Goal: Information Seeking & Learning: Learn about a topic

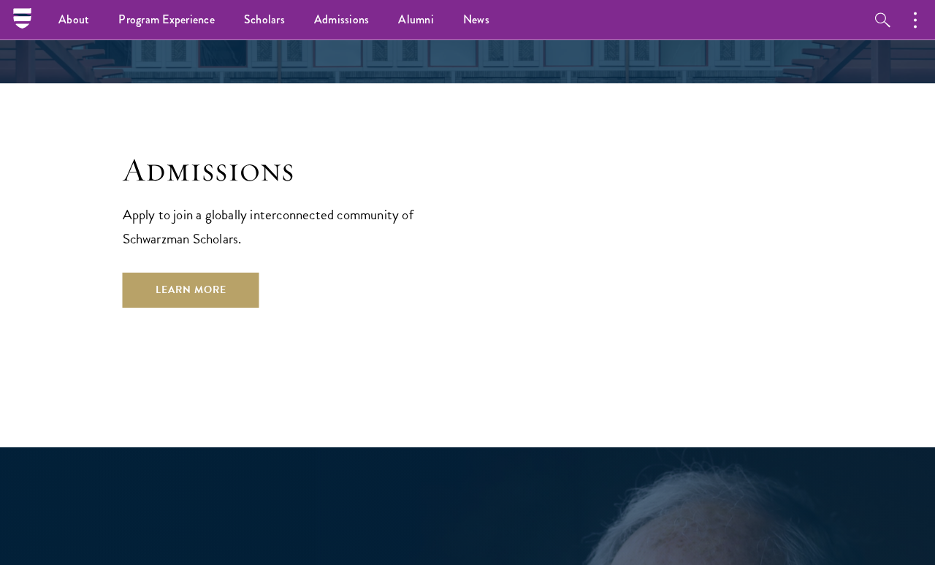
scroll to position [2329, 0]
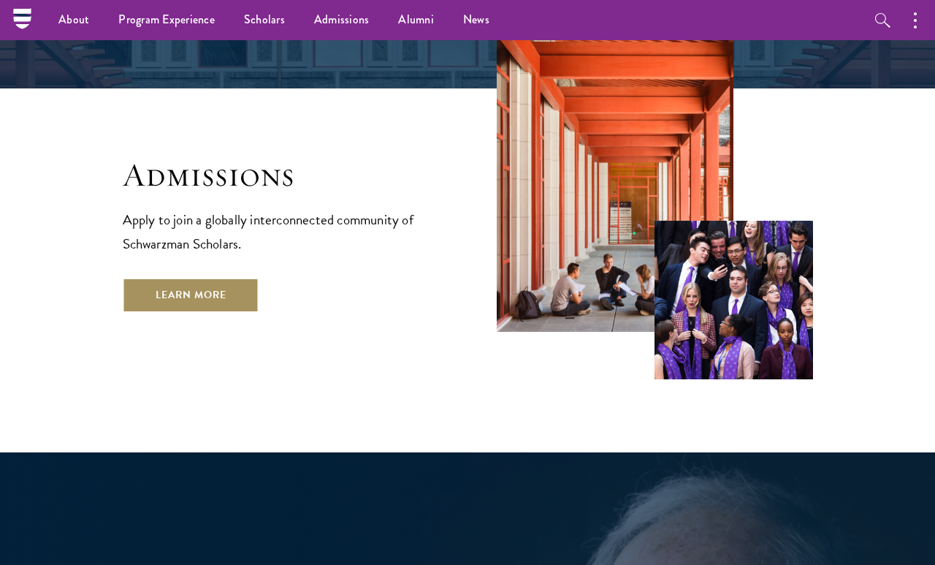
click at [220, 278] on link "Learn More" at bounding box center [191, 295] width 137 height 35
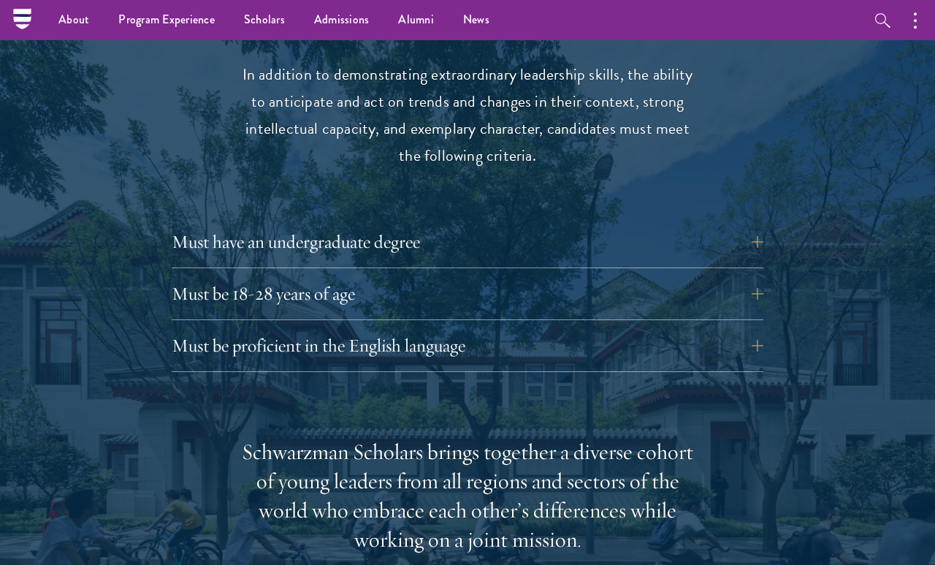
scroll to position [1892, 0]
click at [675, 226] on button "Must have an undergraduate degree" at bounding box center [479, 241] width 592 height 35
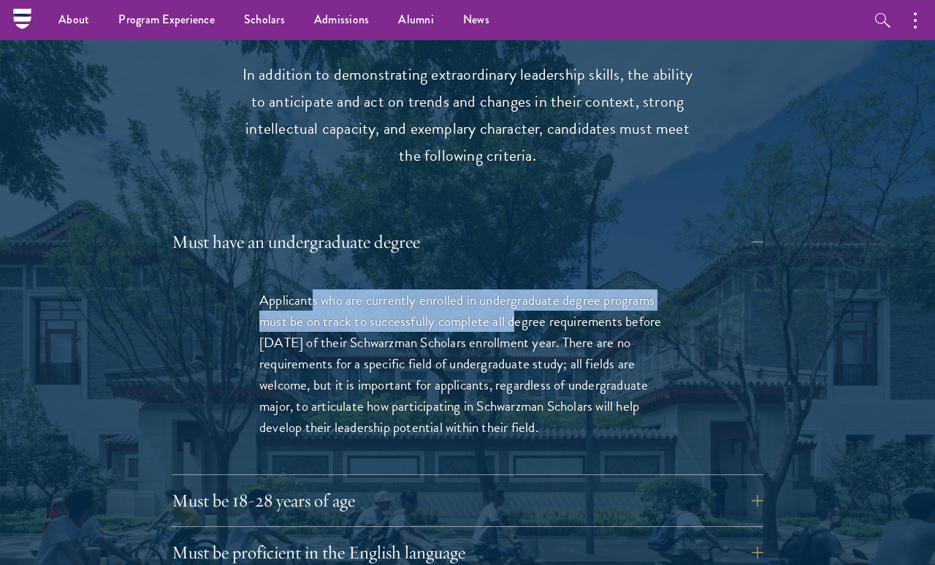
drag, startPoint x: 315, startPoint y: 289, endPoint x: 513, endPoint y: 317, distance: 200.1
click at [513, 317] on p "Applicants who are currently enrolled in undergraduate degree programs must be …" at bounding box center [467, 363] width 417 height 148
click at [513, 308] on p "Applicants who are currently enrolled in undergraduate degree programs must be …" at bounding box center [467, 363] width 417 height 148
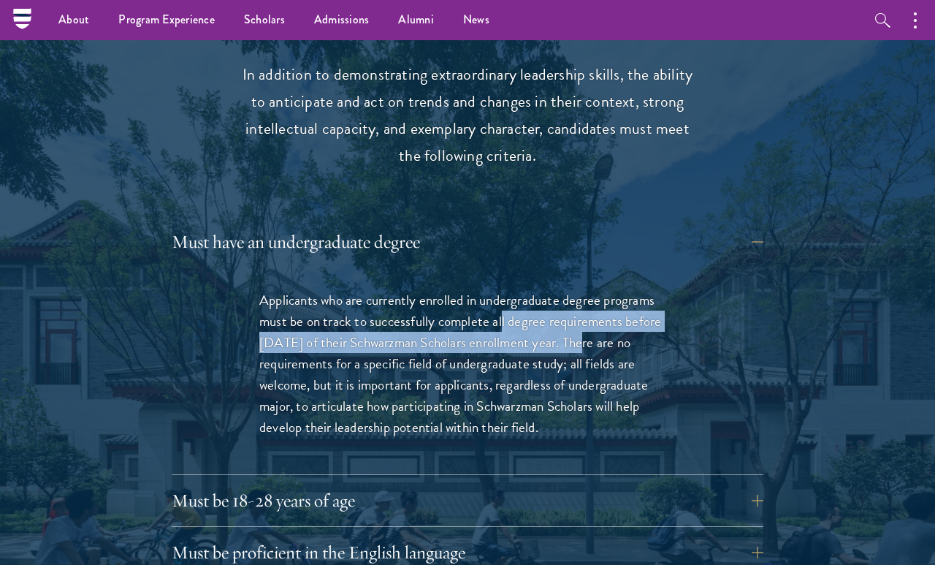
drag, startPoint x: 502, startPoint y: 313, endPoint x: 576, endPoint y: 331, distance: 76.0
click at [576, 331] on p "Applicants who are currently enrolled in undergraduate degree programs must be …" at bounding box center [467, 363] width 417 height 148
click at [576, 329] on p "Applicants who are currently enrolled in undergraduate degree programs must be …" at bounding box center [467, 363] width 417 height 148
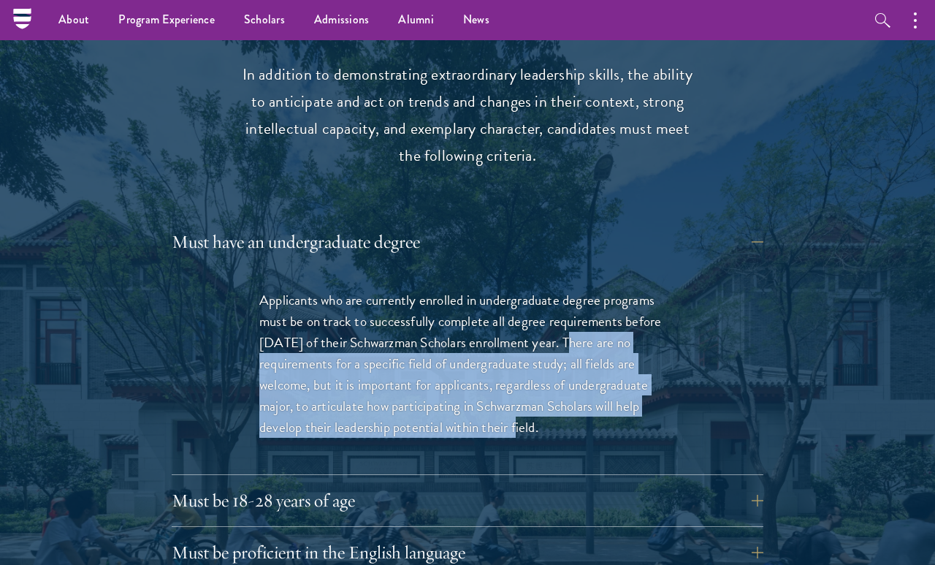
drag, startPoint x: 567, startPoint y: 329, endPoint x: 511, endPoint y: 409, distance: 98.1
click at [511, 409] on p "Applicants who are currently enrolled in undergraduate degree programs must be …" at bounding box center [467, 363] width 417 height 148
drag, startPoint x: 549, startPoint y: 422, endPoint x: 442, endPoint y: 295, distance: 166.0
click at [442, 295] on p "Applicants who are currently enrolled in undergraduate degree programs must be …" at bounding box center [467, 363] width 417 height 148
click at [442, 289] on p "Applicants who are currently enrolled in undergraduate degree programs must be …" at bounding box center [467, 363] width 417 height 148
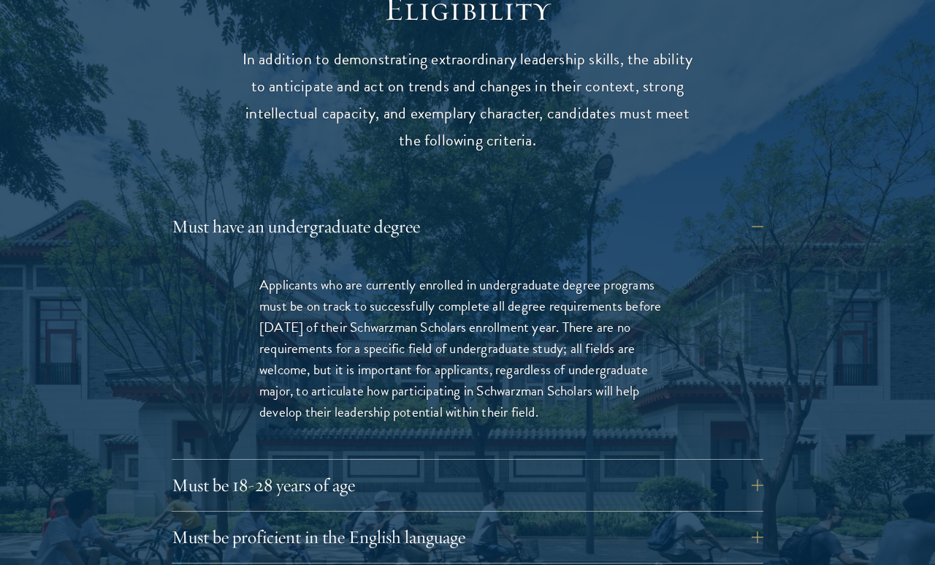
scroll to position [1940, 0]
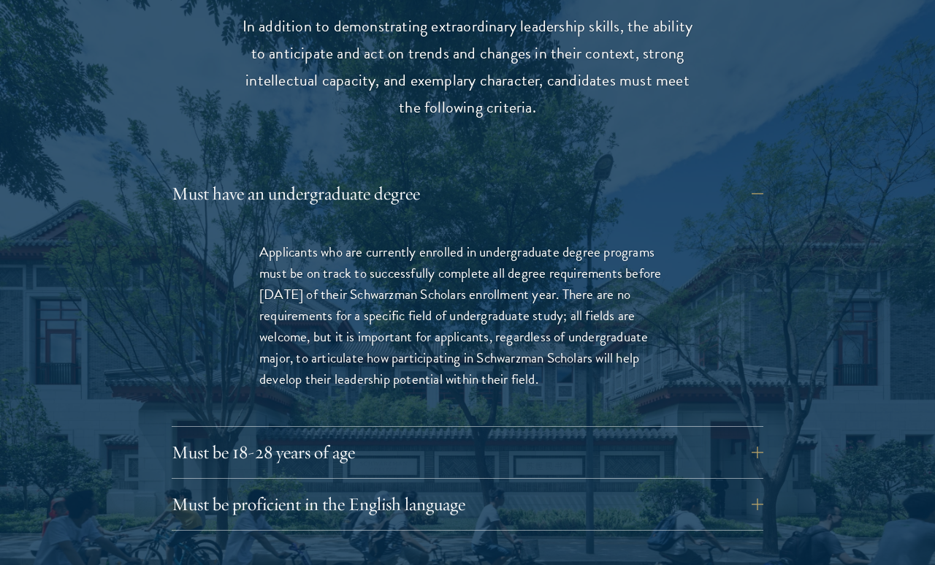
click at [637, 219] on div "Applicants who are currently enrolled in undergraduate degree programs must be …" at bounding box center [468, 322] width 504 height 207
click at [745, 193] on button "Must have an undergraduate degree" at bounding box center [479, 193] width 592 height 35
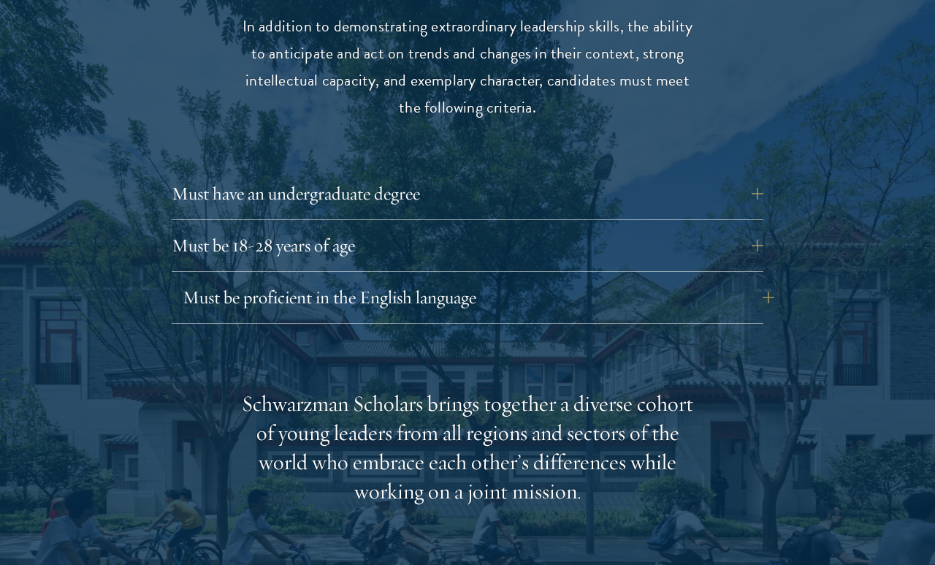
click at [684, 300] on button "Must be proficient in the English language" at bounding box center [479, 297] width 592 height 35
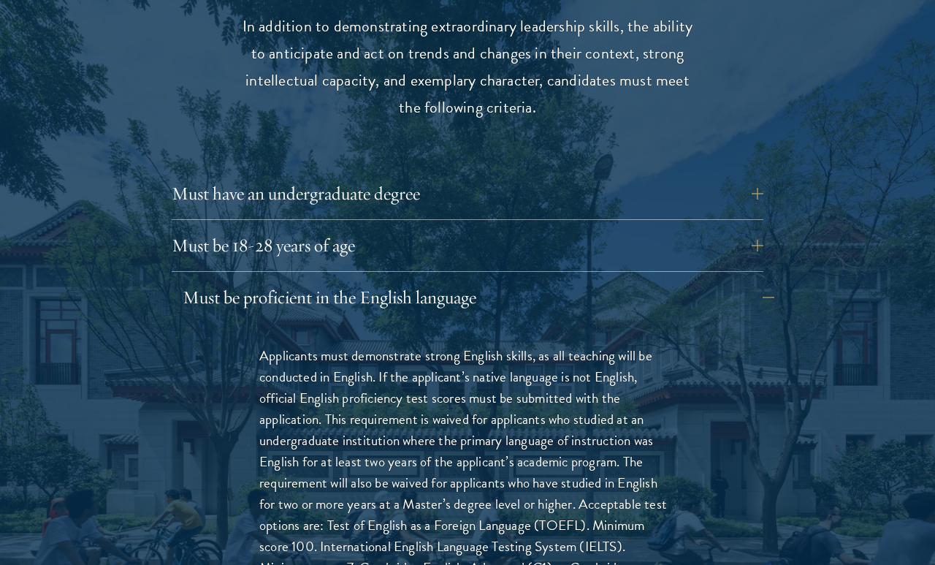
click at [687, 301] on button "Must be proficient in the English language" at bounding box center [479, 297] width 592 height 35
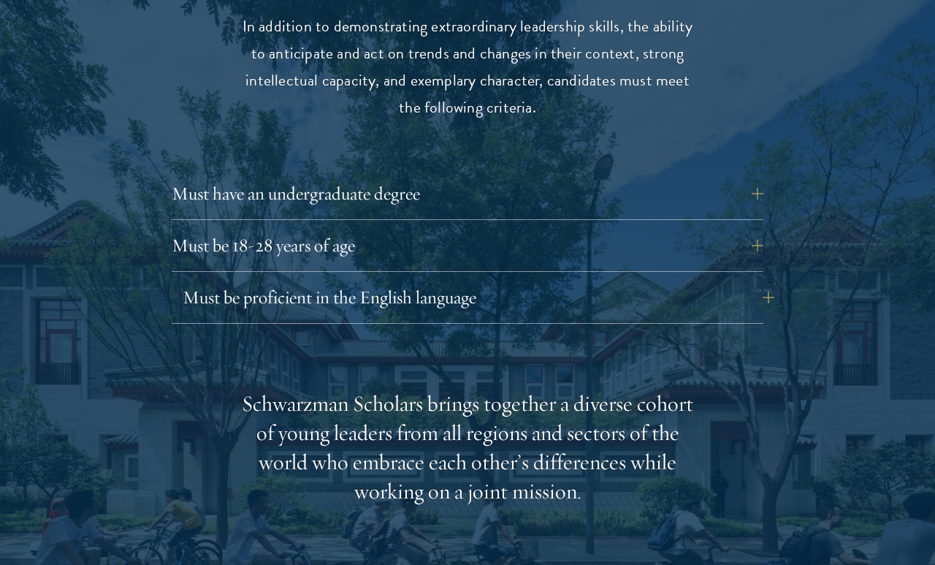
click at [707, 280] on button "Must be proficient in the English language" at bounding box center [479, 297] width 592 height 35
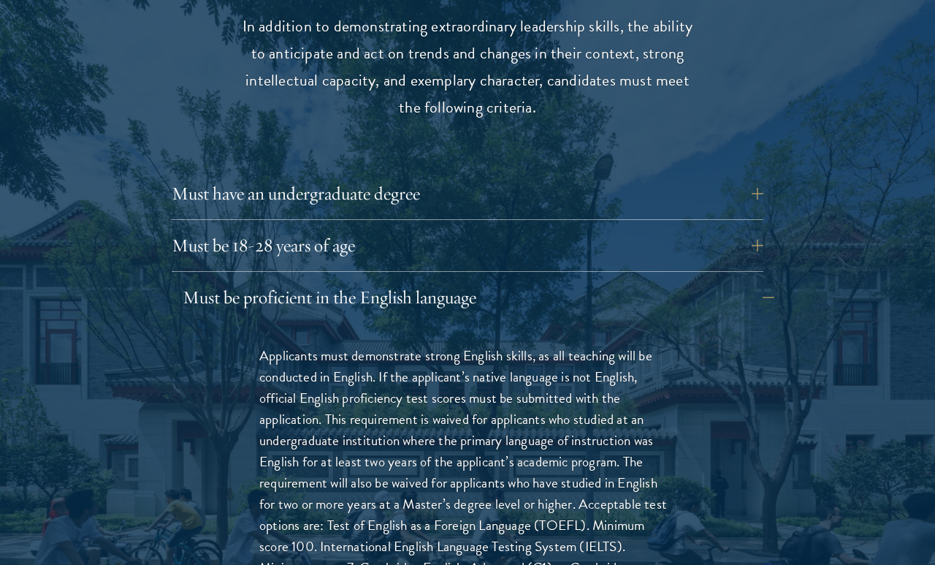
click at [710, 295] on button "Must be proficient in the English language" at bounding box center [479, 297] width 592 height 35
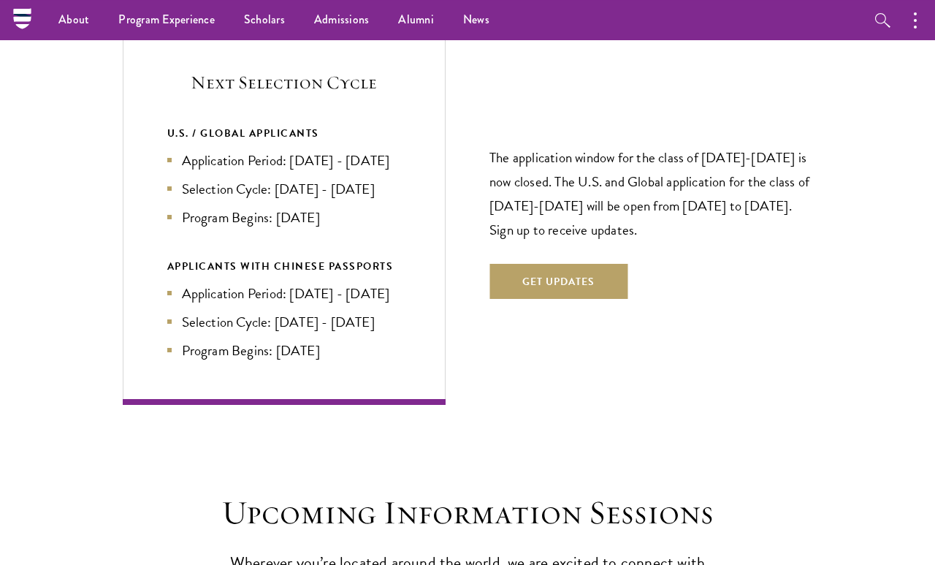
scroll to position [3040, 0]
drag, startPoint x: 259, startPoint y: 164, endPoint x: 175, endPoint y: 144, distance: 86.5
click at [175, 151] on li "Application Period: [DATE] - [DATE]" at bounding box center [284, 161] width 235 height 21
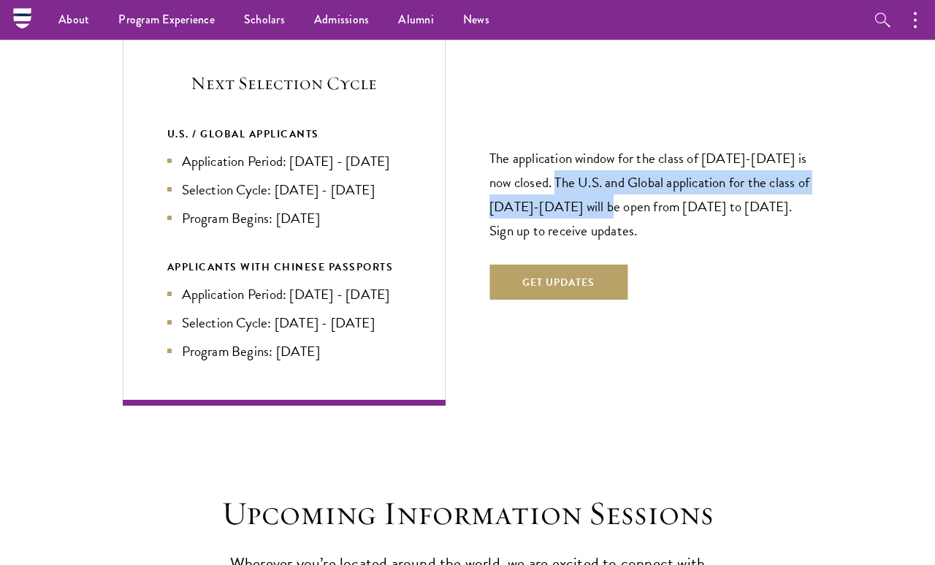
drag, startPoint x: 559, startPoint y: 191, endPoint x: 635, endPoint y: 218, distance: 80.7
click at [635, 218] on p "The application window for the class of [DATE]-[DATE] is now closed. The U.S. a…" at bounding box center [652, 194] width 324 height 96
click at [634, 210] on p "The application window for the class of [DATE]-[DATE] is now closed. The U.S. a…" at bounding box center [652, 194] width 324 height 96
drag, startPoint x: 629, startPoint y: 211, endPoint x: 670, endPoint y: 227, distance: 44.0
click at [670, 227] on p "The application window for the class of [DATE]-[DATE] is now closed. The U.S. a…" at bounding box center [652, 194] width 324 height 96
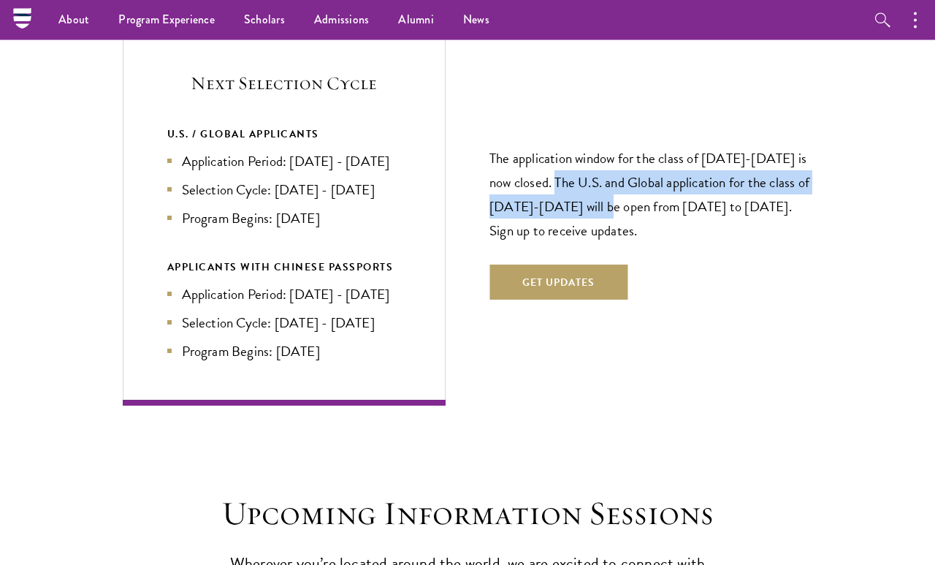
drag, startPoint x: 343, startPoint y: 217, endPoint x: 194, endPoint y: 129, distance: 173.0
click at [194, 129] on div "U.S. / GLOBAL APPLICANTS Application Period: [DATE] - [DATE] Selection Cycle: […" at bounding box center [284, 177] width 235 height 104
click at [194, 130] on div "U.S. / GLOBAL APPLICANTS Application Period: [DATE] - [DATE] Selection Cycle: […" at bounding box center [284, 177] width 235 height 104
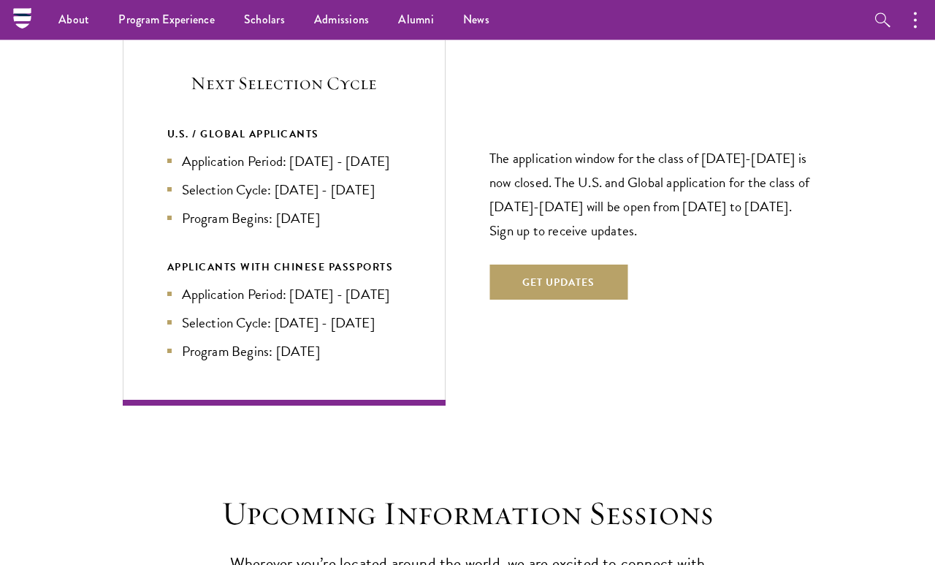
click at [283, 156] on li "Application Period: [DATE] - [DATE]" at bounding box center [284, 161] width 235 height 21
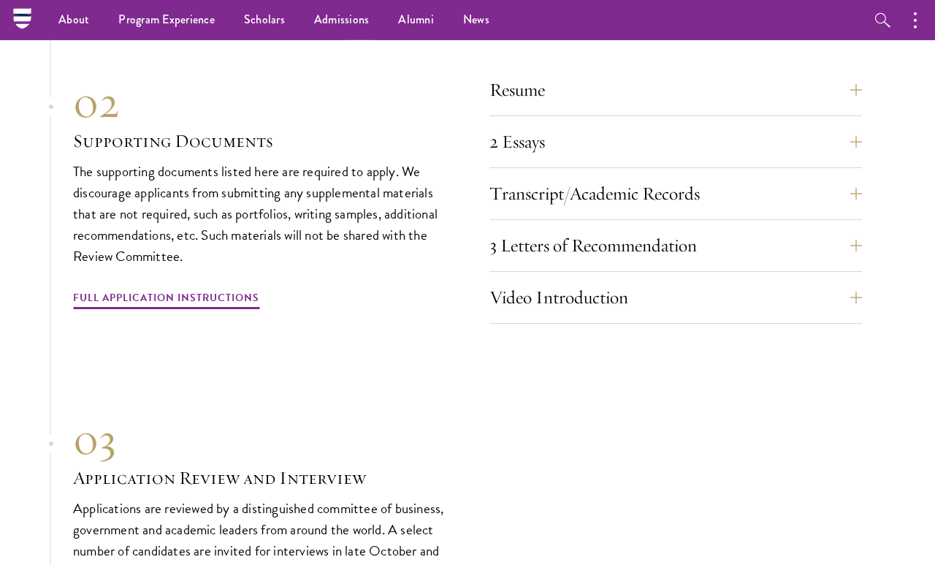
scroll to position [4508, 0]
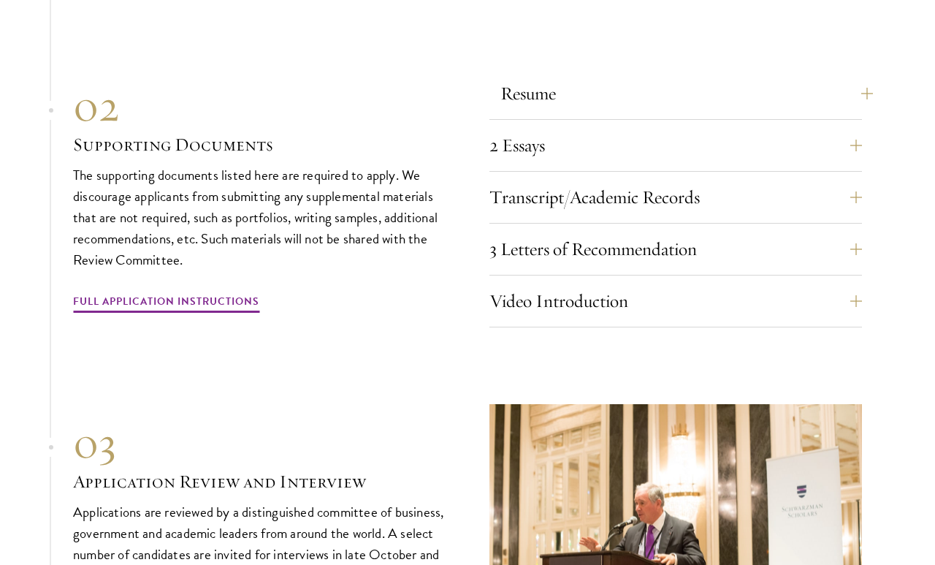
click at [816, 111] on button "Resume" at bounding box center [687, 93] width 373 height 35
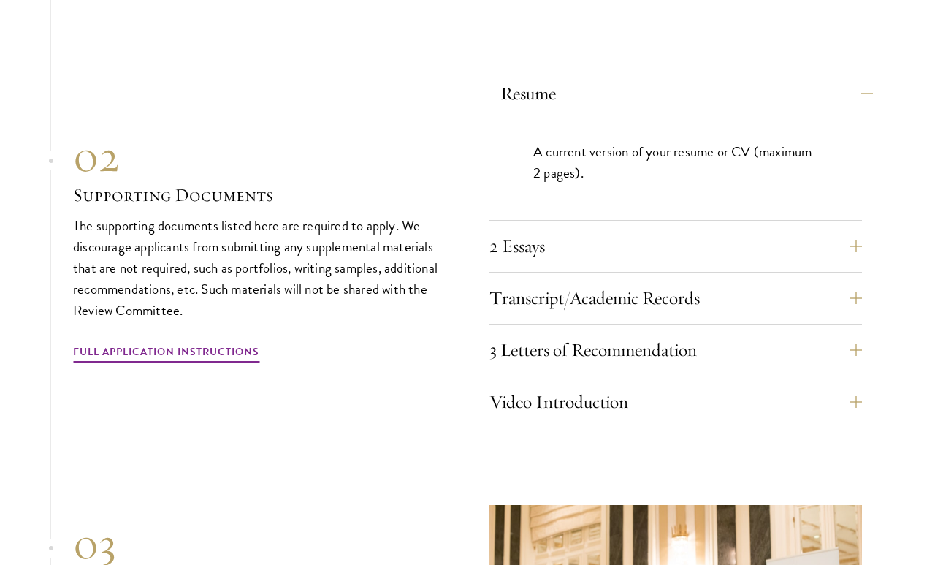
click at [856, 111] on button "Resume" at bounding box center [687, 93] width 373 height 35
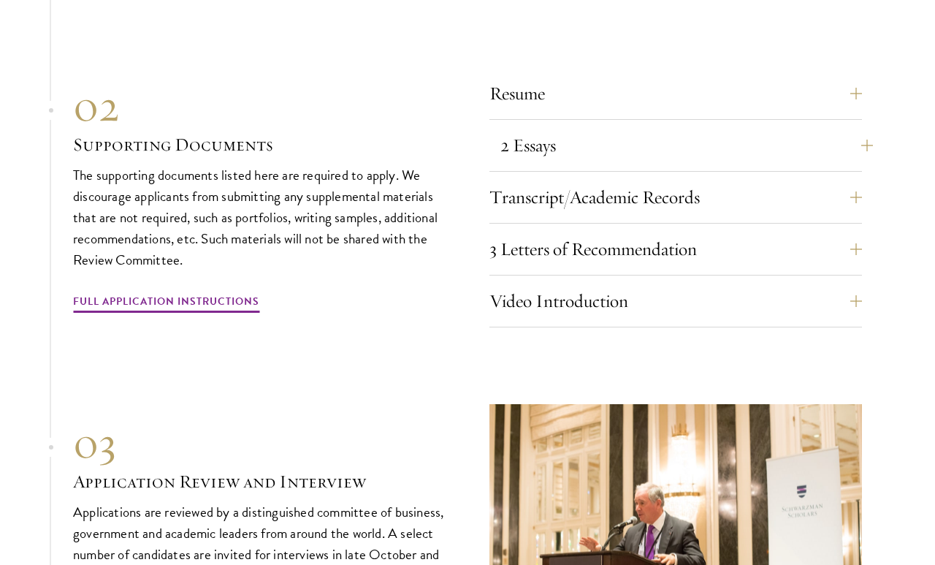
click at [813, 163] on button "2 Essays" at bounding box center [687, 145] width 373 height 35
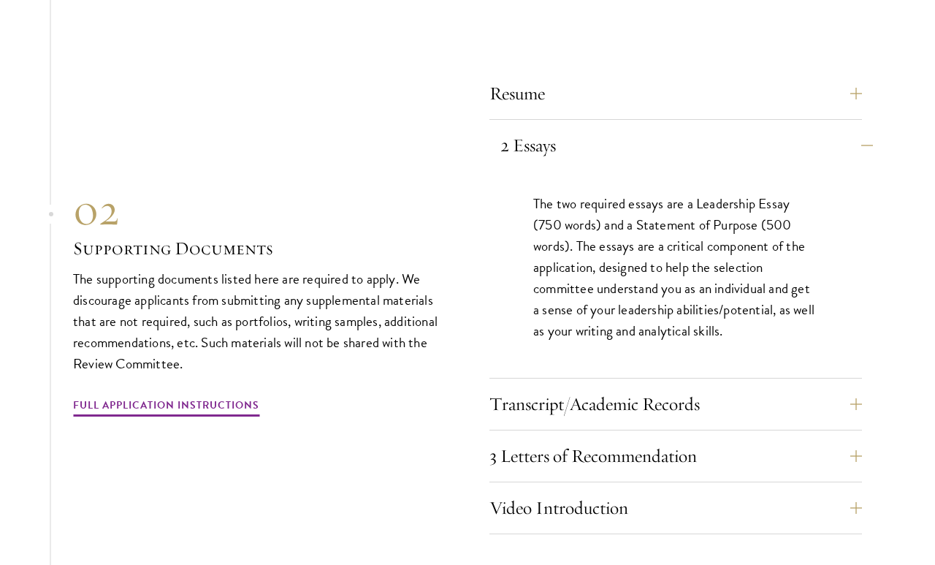
click at [824, 163] on button "2 Essays" at bounding box center [687, 145] width 373 height 35
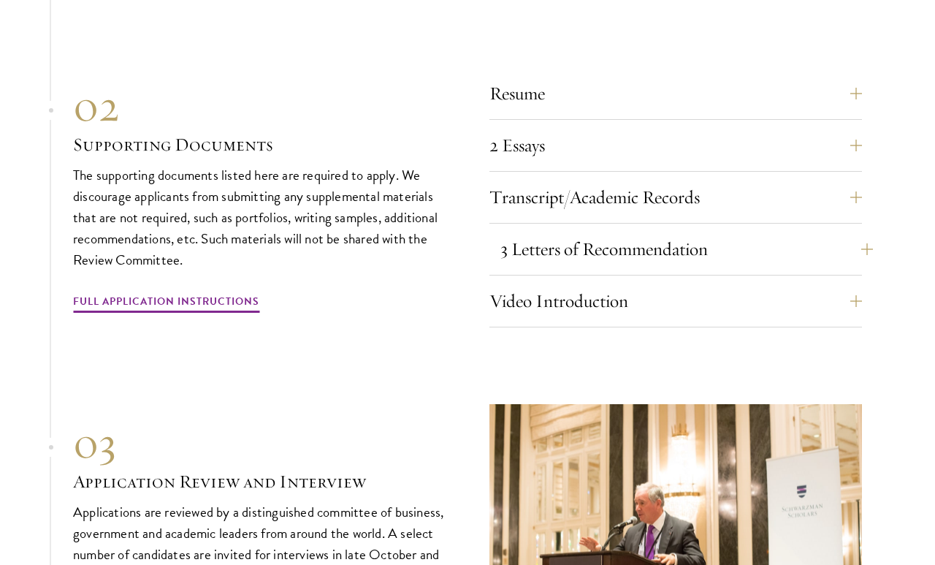
click at [786, 267] on button "3 Letters of Recommendation" at bounding box center [687, 249] width 373 height 35
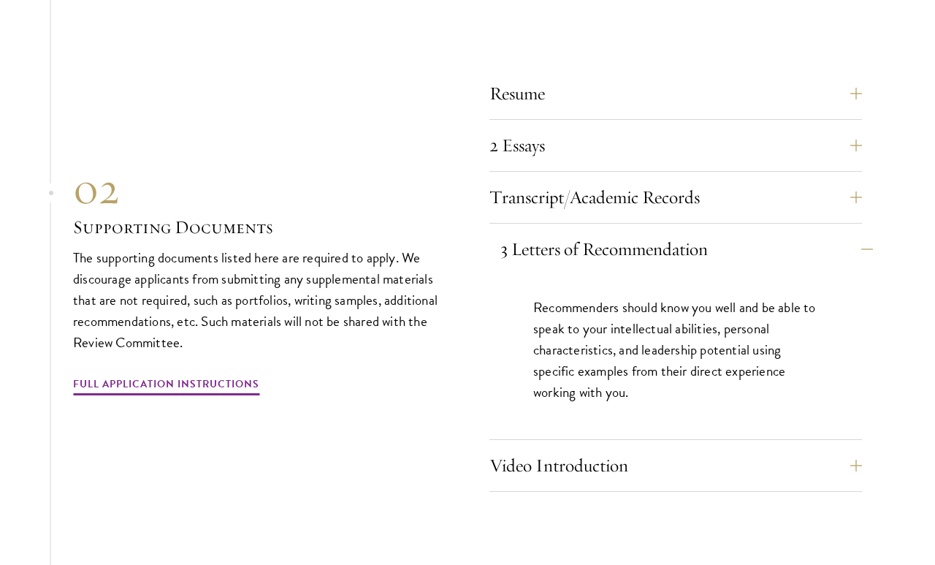
click at [731, 267] on button "3 Letters of Recommendation" at bounding box center [687, 249] width 373 height 35
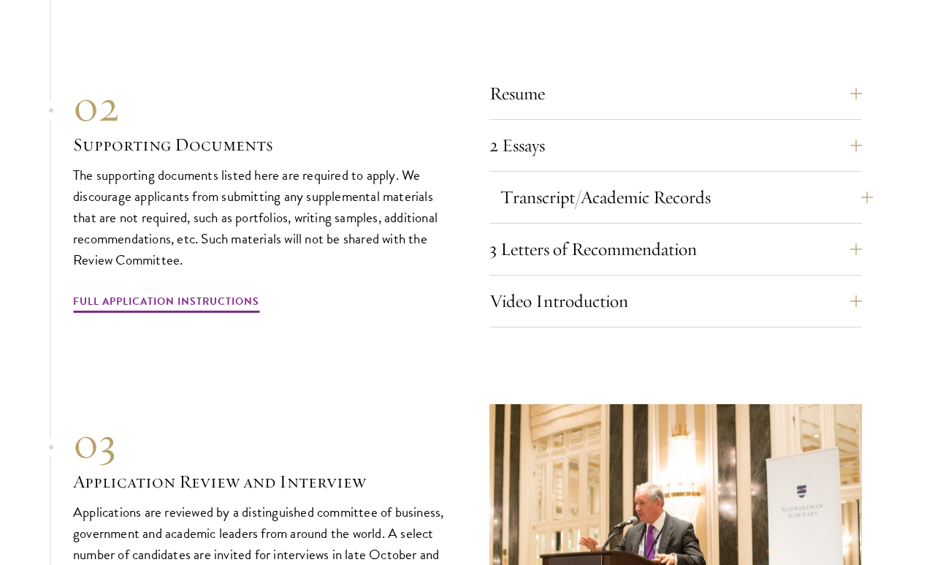
click at [789, 213] on button "Transcript/Academic Records" at bounding box center [687, 197] width 373 height 35
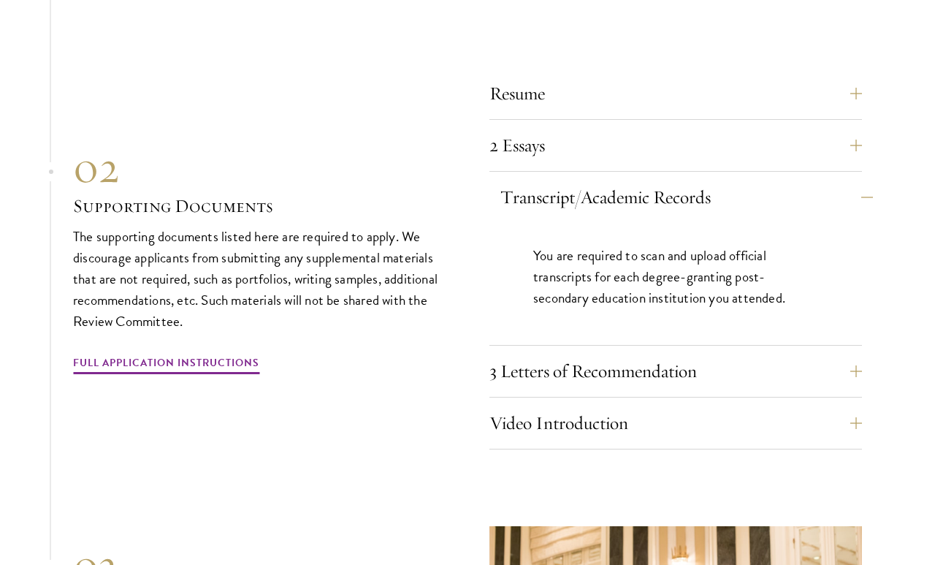
click at [830, 210] on button "Transcript/Academic Records" at bounding box center [687, 197] width 373 height 35
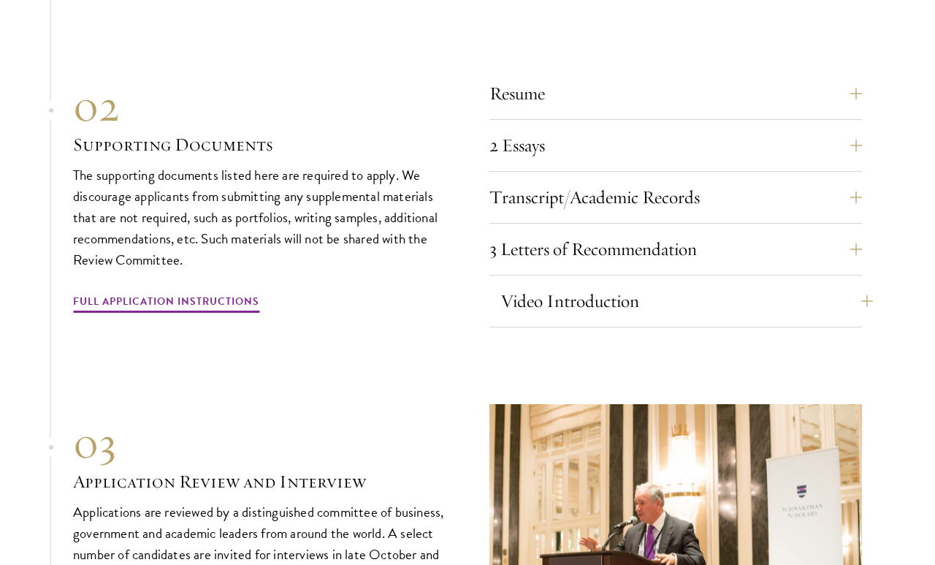
click at [781, 311] on button "Video Introduction" at bounding box center [687, 301] width 373 height 35
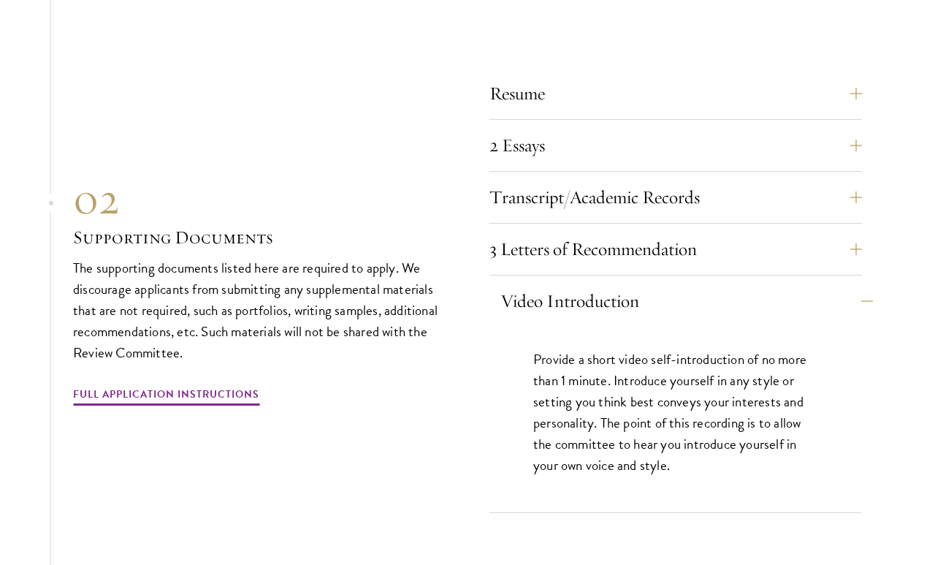
click at [800, 319] on button "Video Introduction" at bounding box center [687, 301] width 373 height 35
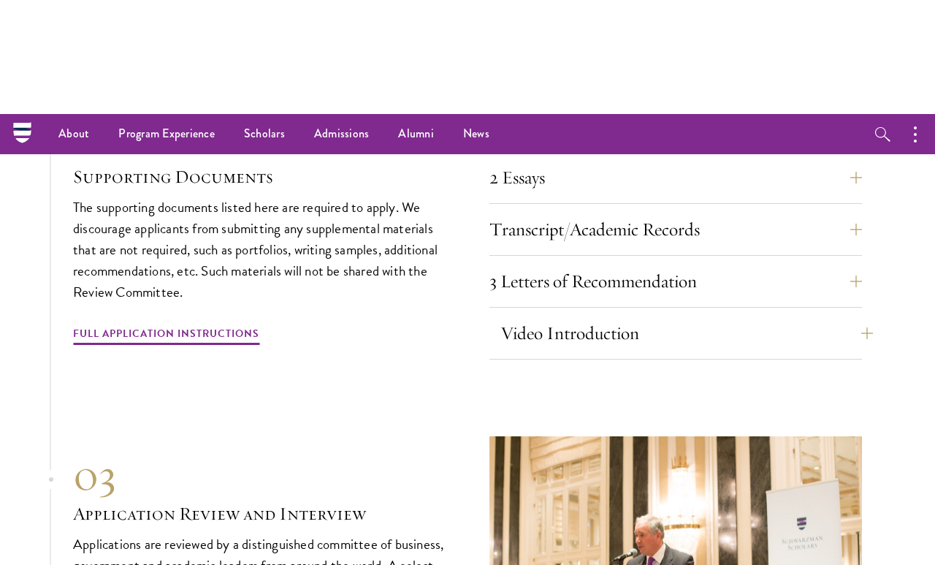
scroll to position [4476, 0]
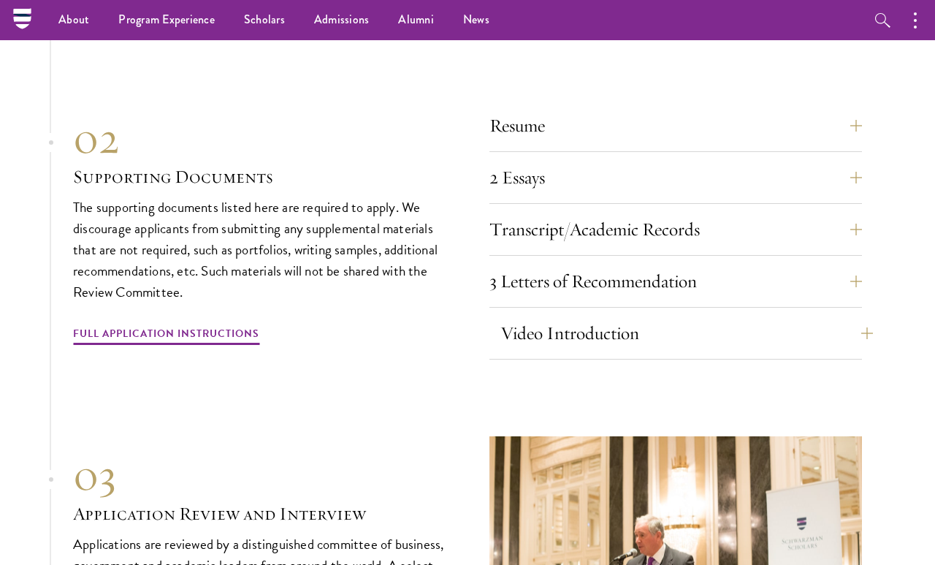
click at [737, 351] on button "Video Introduction" at bounding box center [687, 333] width 373 height 35
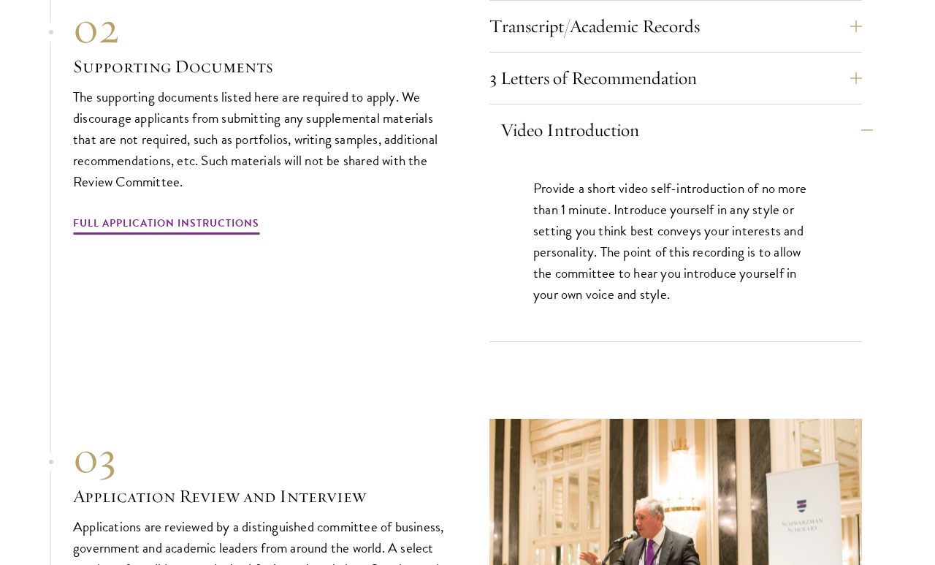
scroll to position [4684, 0]
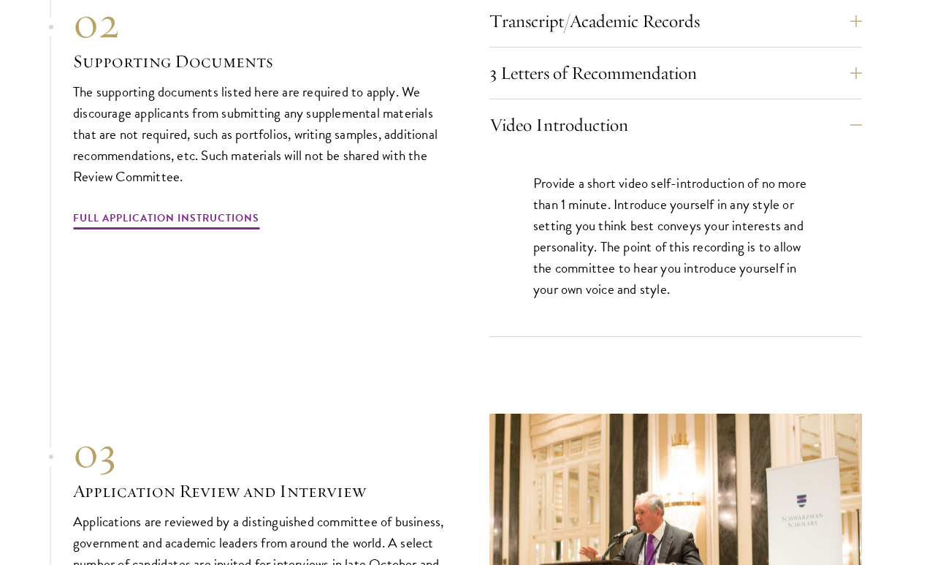
click at [823, 175] on div "Provide a short video self-introduction of no more than 1 minute. Introduce you…" at bounding box center [676, 244] width 373 height 186
click at [821, 143] on button "Video Introduction" at bounding box center [687, 124] width 373 height 35
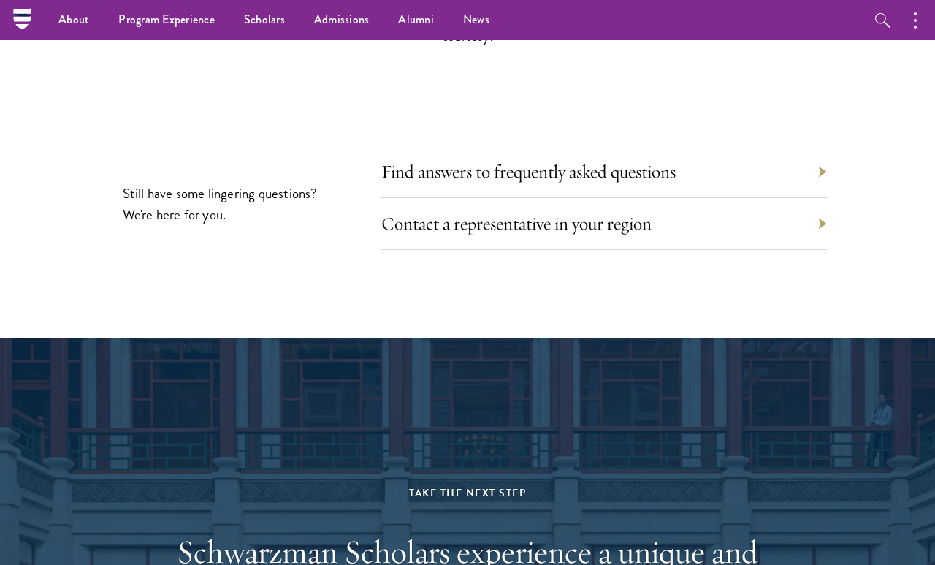
scroll to position [6498, 0]
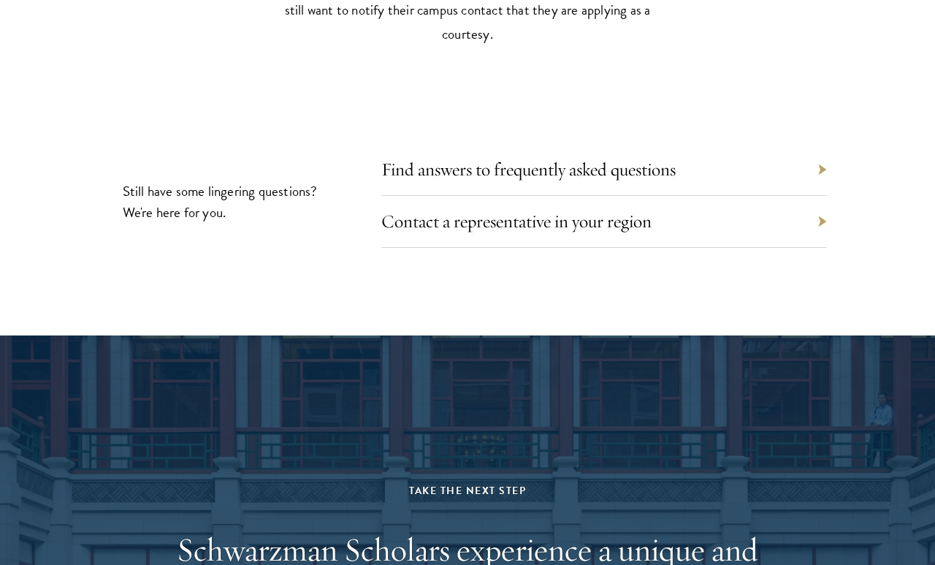
click at [813, 196] on div "Find answers to frequently asked questions" at bounding box center [604, 170] width 446 height 52
click at [812, 196] on div "Find answers to frequently asked questions" at bounding box center [604, 170] width 446 height 52
click at [834, 182] on section "Still have some lingering questions? We're here for you. Find answers to freque…" at bounding box center [467, 201] width 935 height 93
click at [802, 196] on div "Find answers to frequently asked questions" at bounding box center [604, 170] width 446 height 52
click at [809, 191] on div "Find answers to frequently asked questions" at bounding box center [604, 170] width 446 height 52
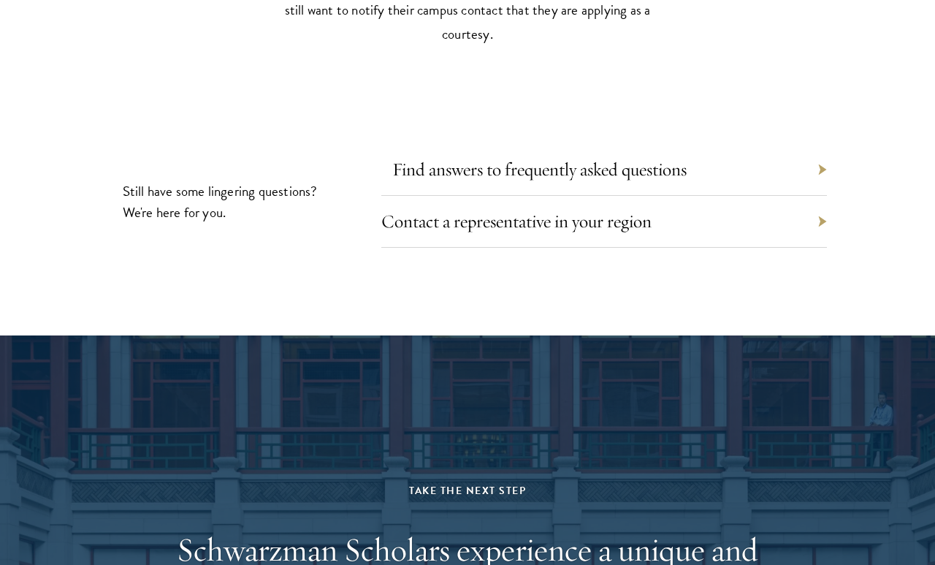
click at [648, 181] on link "Find answers to frequently asked questions" at bounding box center [539, 169] width 295 height 23
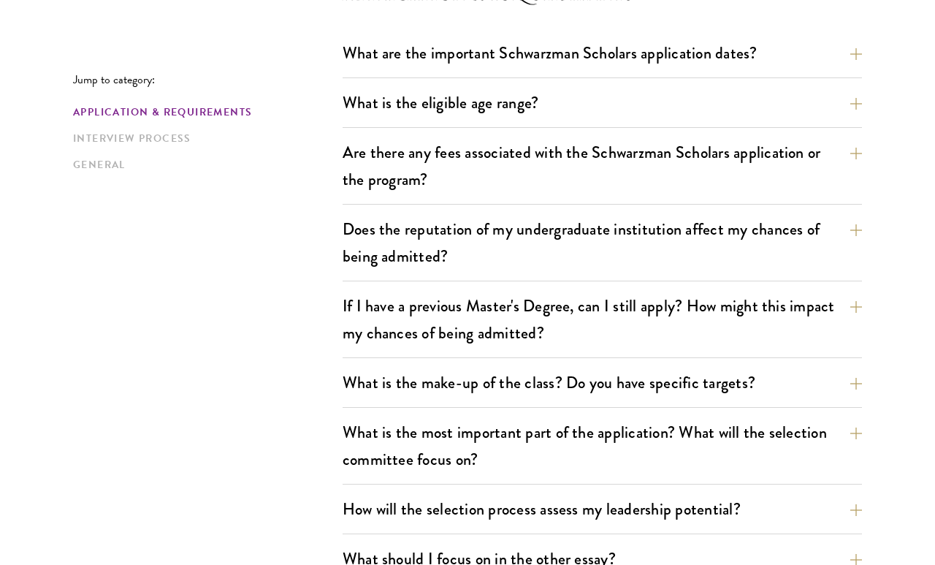
scroll to position [455, 0]
click at [775, 161] on button "Are there any fees associated with the Schwarzman Scholars application or the p…" at bounding box center [614, 165] width 520 height 60
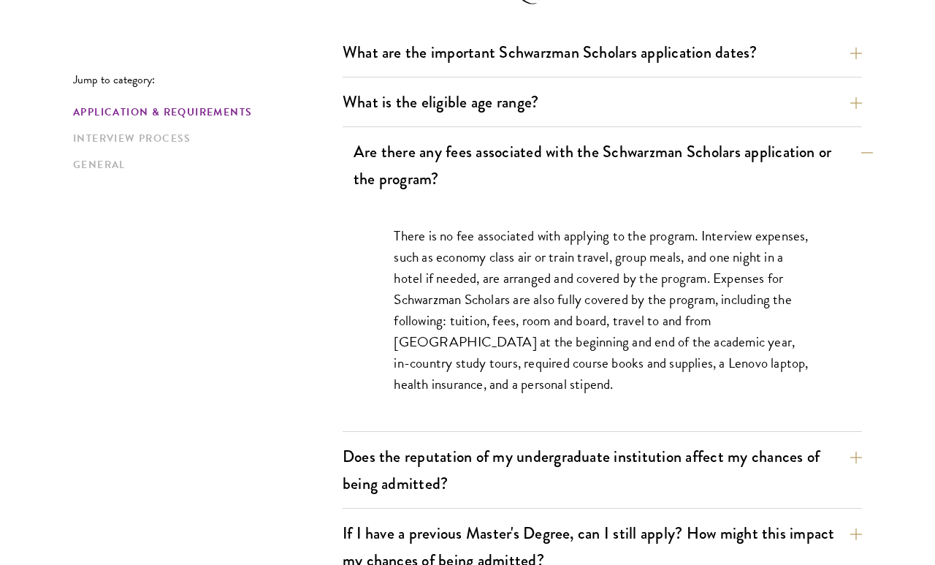
click at [789, 174] on button "Are there any fees associated with the Schwarzman Scholars application or the p…" at bounding box center [614, 165] width 520 height 60
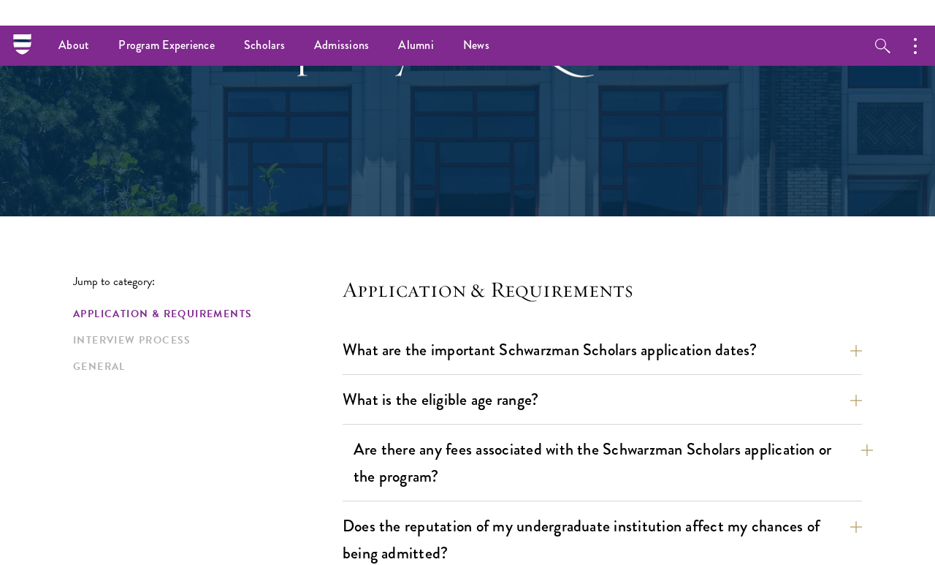
scroll to position [0, 0]
